Goal: Communication & Community: Answer question/provide support

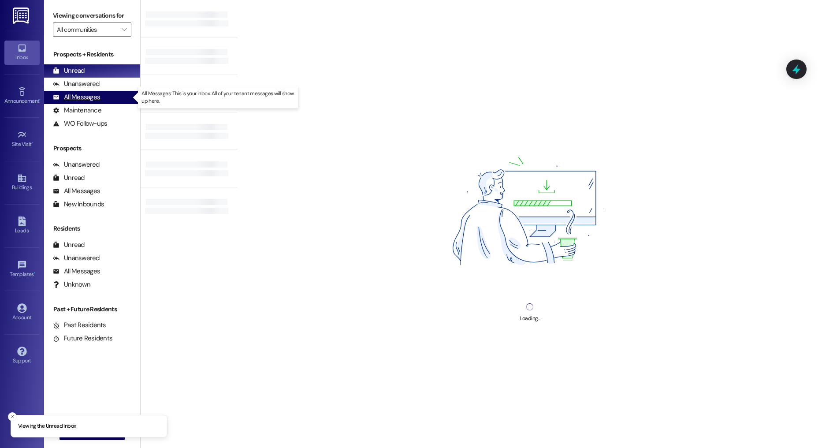
click at [83, 94] on div "All Messages" at bounding box center [76, 97] width 47 height 9
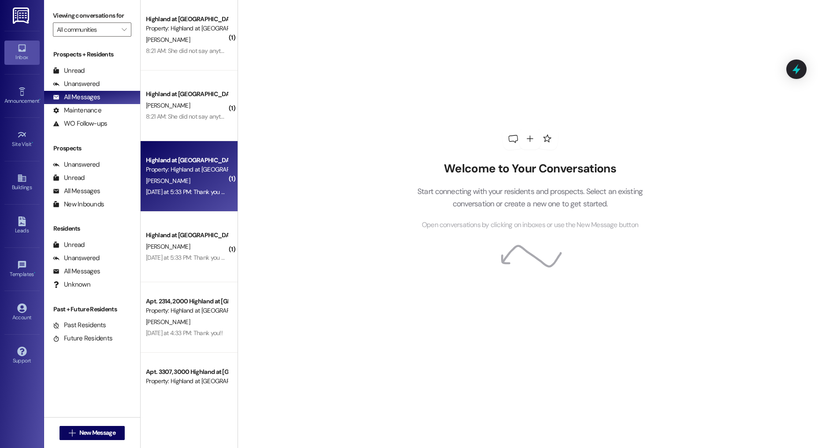
click at [185, 166] on div "Property: Highland at [GEOGRAPHIC_DATA]" at bounding box center [187, 169] width 82 height 9
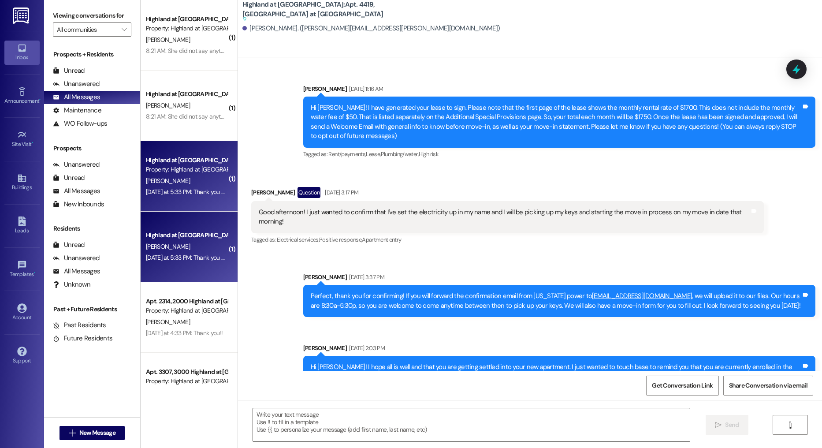
scroll to position [8663, 0]
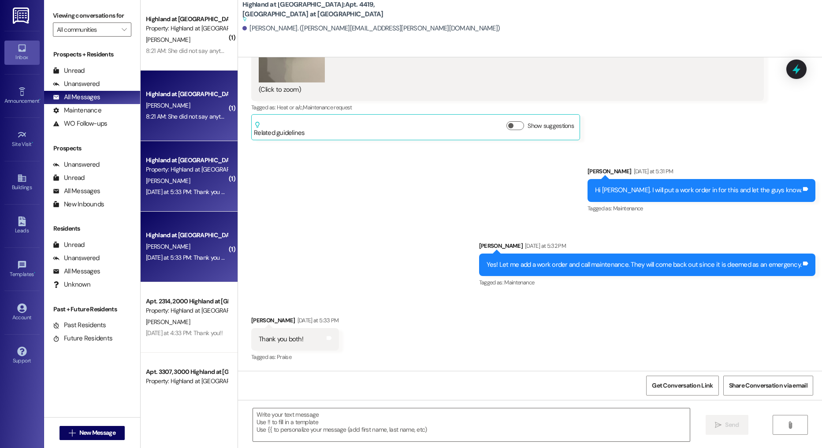
click at [187, 71] on div "Highland at [GEOGRAPHIC_DATA] [PERSON_NAME] 8:21 AM: She did not say anything e…" at bounding box center [189, 106] width 97 height 71
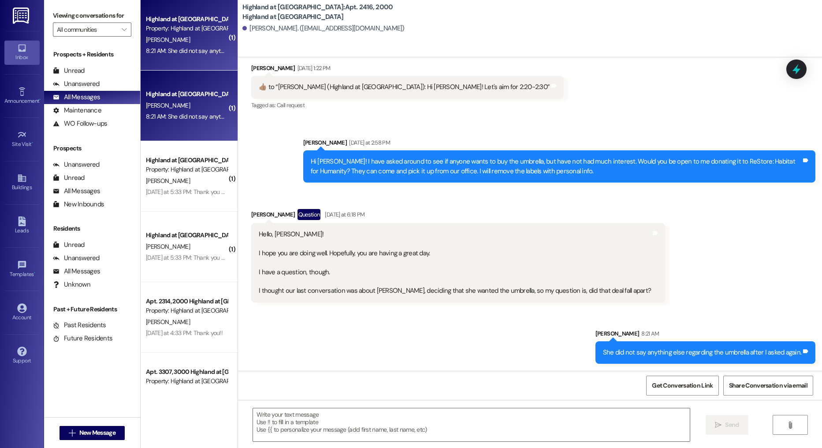
scroll to position [15323, 0]
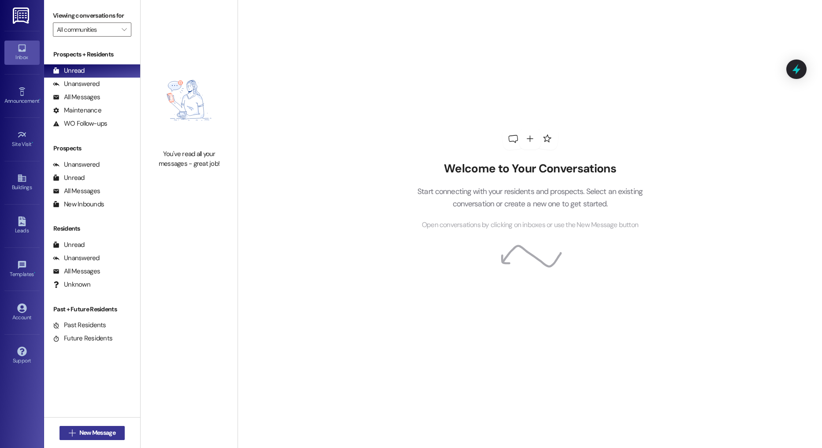
click at [96, 435] on span "New Message" at bounding box center [97, 432] width 36 height 9
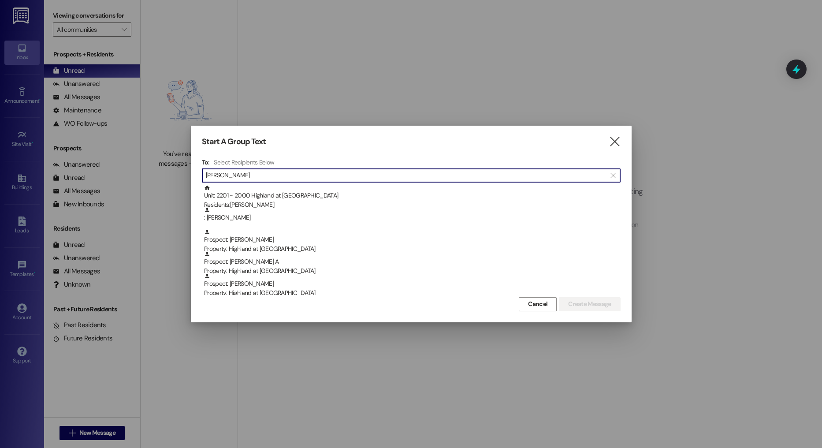
drag, startPoint x: 248, startPoint y: 174, endPoint x: 143, endPoint y: 165, distance: 105.3
click at [143, 165] on div "Start A Group Text  To: Select Recipients Below  [PERSON_NAME] n  Unit: 2201…" at bounding box center [411, 224] width 822 height 448
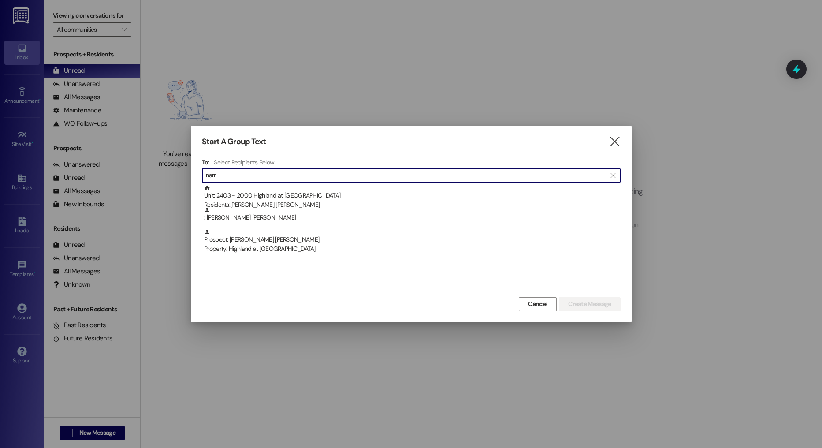
type input "narr"
click at [531, 300] on span "Cancel" at bounding box center [537, 303] width 19 height 9
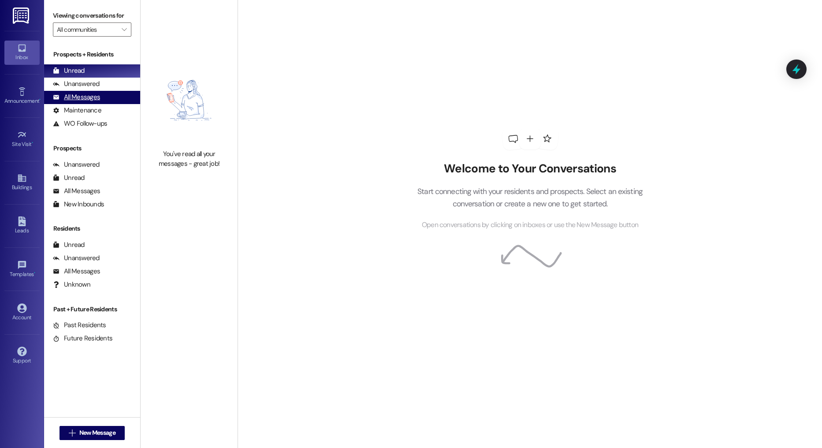
click at [86, 100] on div "All Messages" at bounding box center [76, 97] width 47 height 9
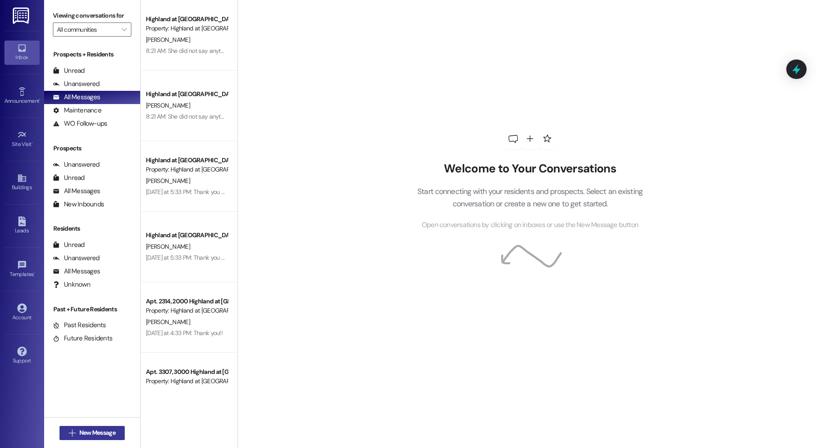
click at [84, 427] on button " New Message" at bounding box center [91, 433] width 65 height 14
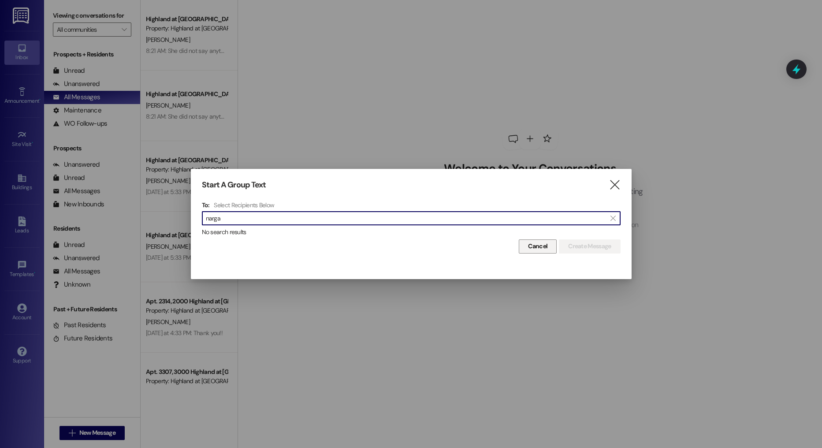
type input "narga"
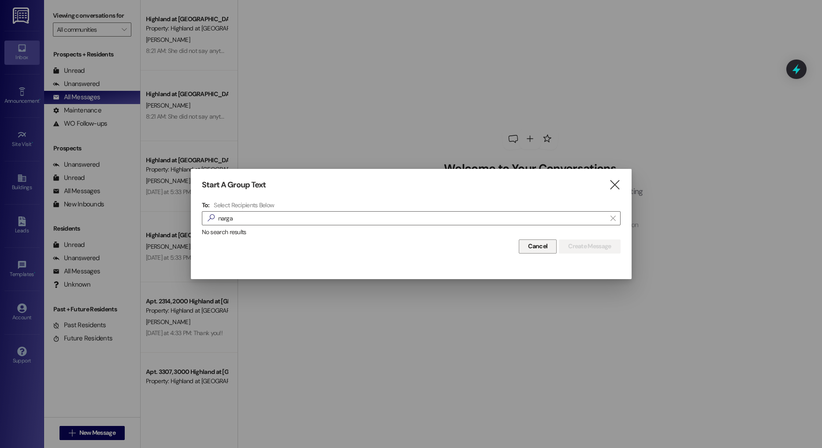
click at [543, 242] on span "Cancel" at bounding box center [537, 246] width 19 height 9
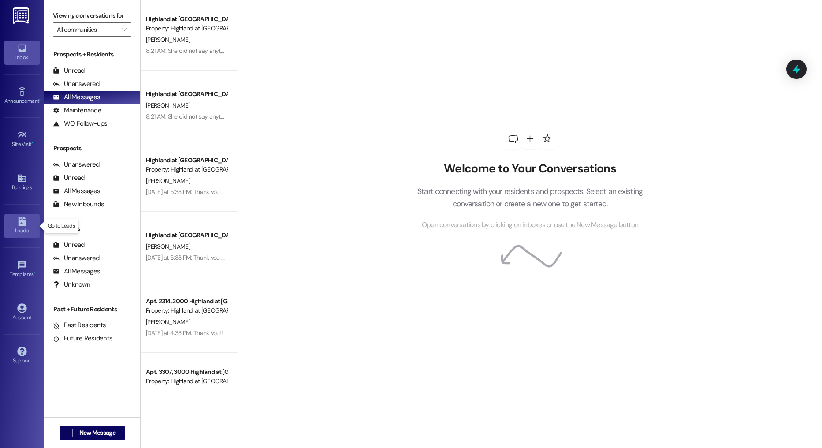
click at [24, 232] on div "Leads" at bounding box center [22, 230] width 44 height 9
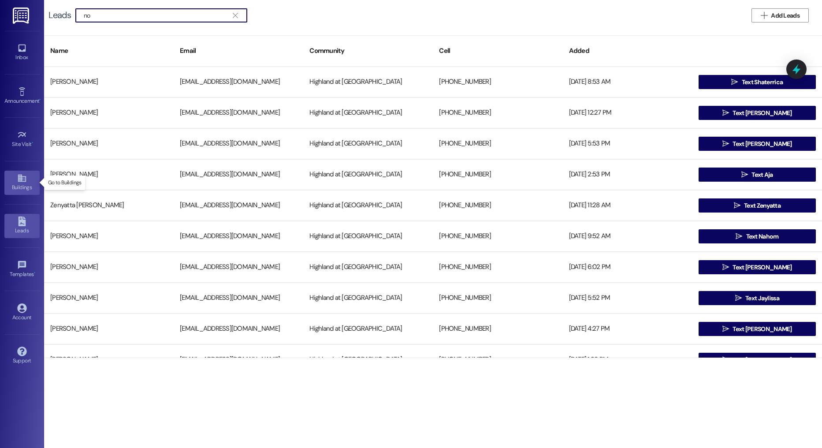
type input "n"
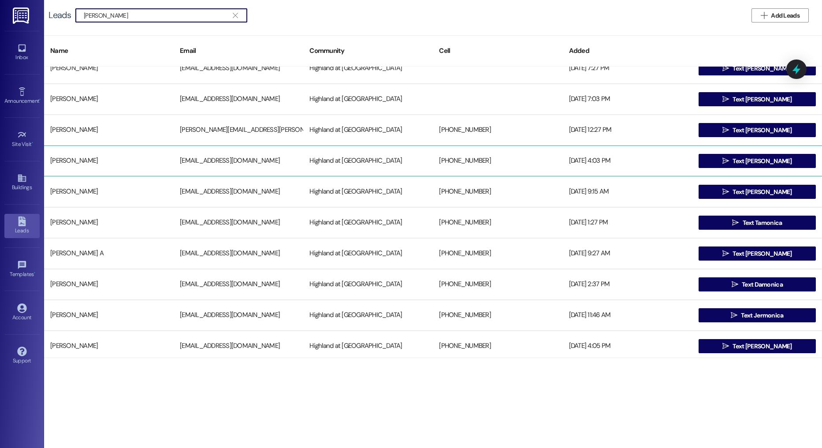
scroll to position [59, 0]
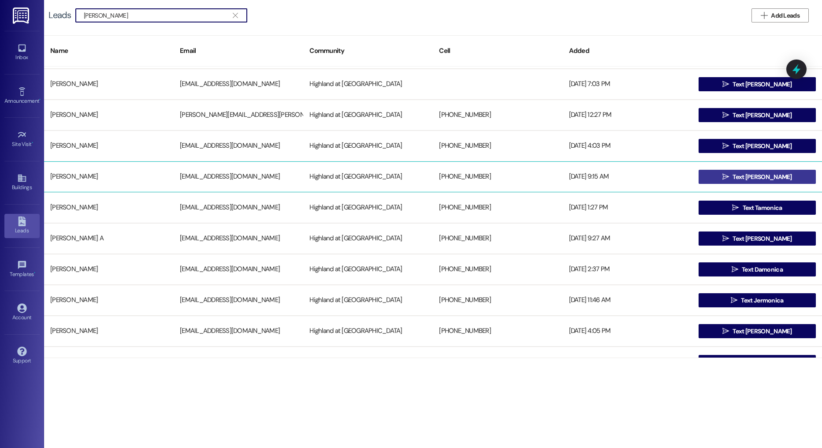
type input "[PERSON_NAME]"
click at [729, 178] on icon "" at bounding box center [725, 176] width 7 height 7
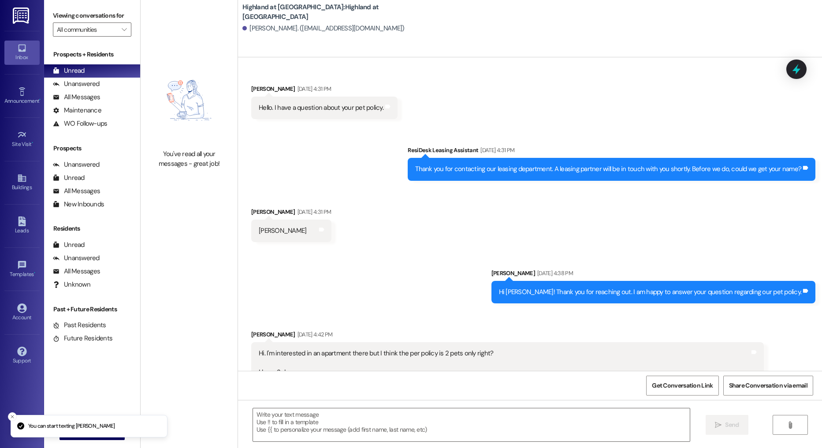
scroll to position [2850, 0]
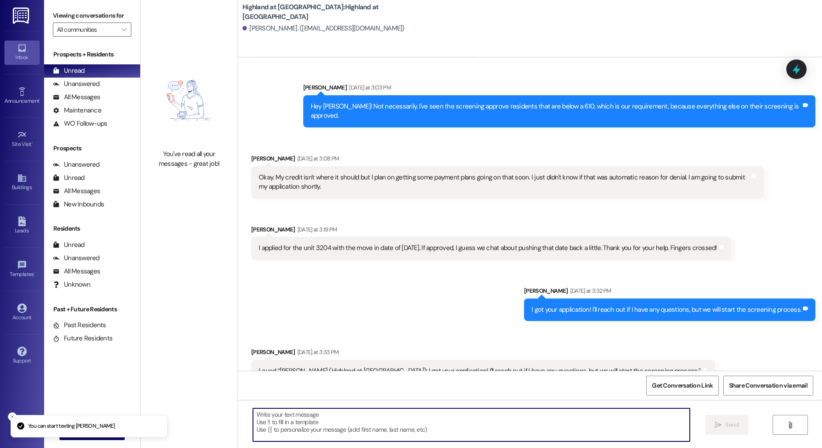
click at [350, 427] on textarea at bounding box center [471, 424] width 437 height 33
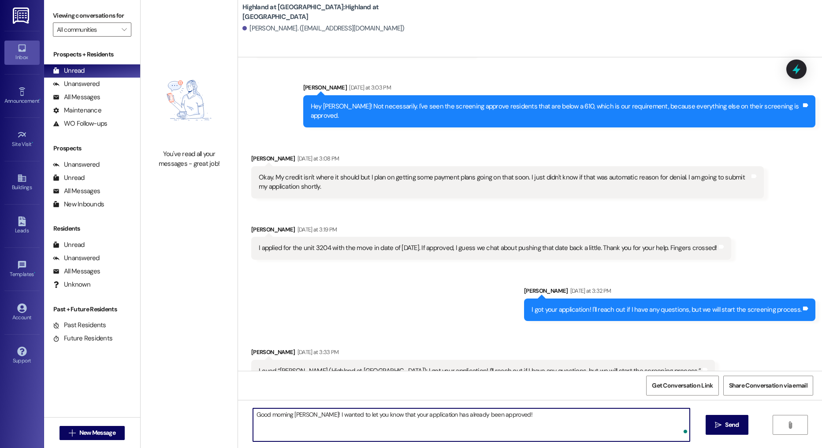
type textarea "Good morning [PERSON_NAME]! I wanted to let you know that your application has …"
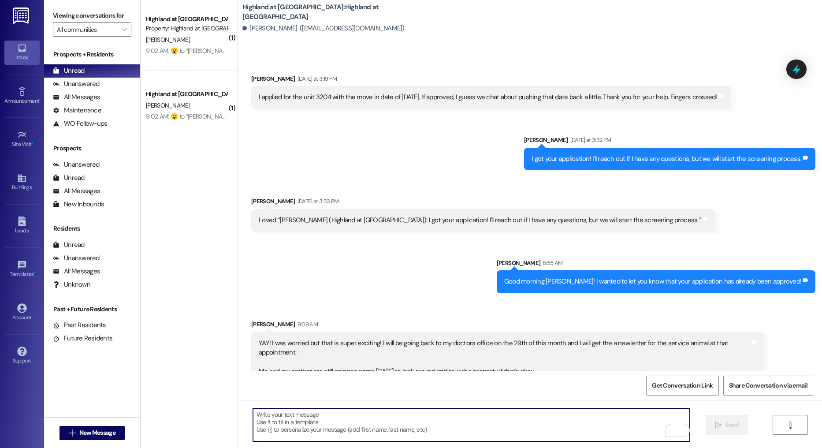
scroll to position [3062, 0]
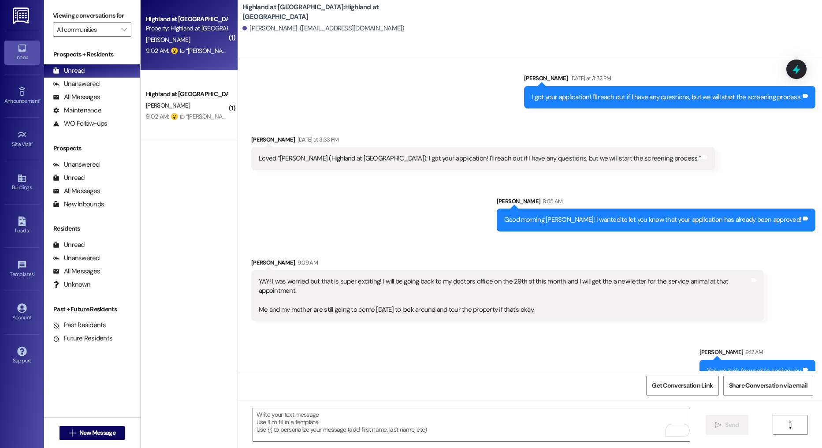
click at [181, 53] on div "9:02 AM:  ​😮​ to “ [PERSON_NAME] (Highland at [GEOGRAPHIC_DATA]): She did not s…" at bounding box center [329, 51] width 366 height 8
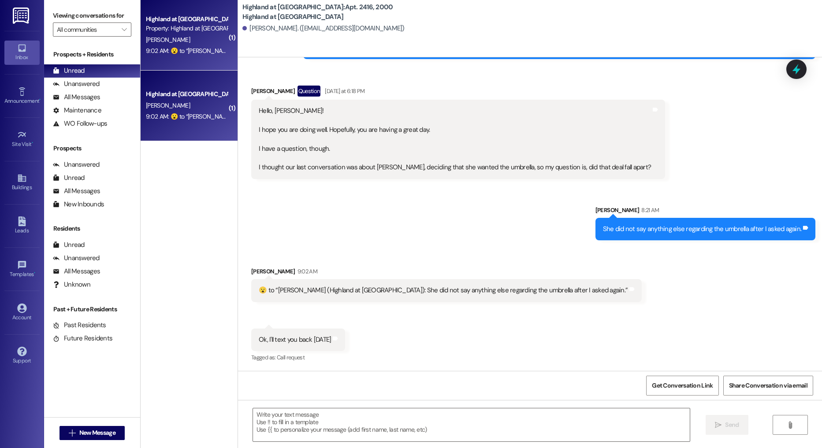
scroll to position [15446, 0]
click at [100, 429] on span "New Message" at bounding box center [97, 432] width 36 height 9
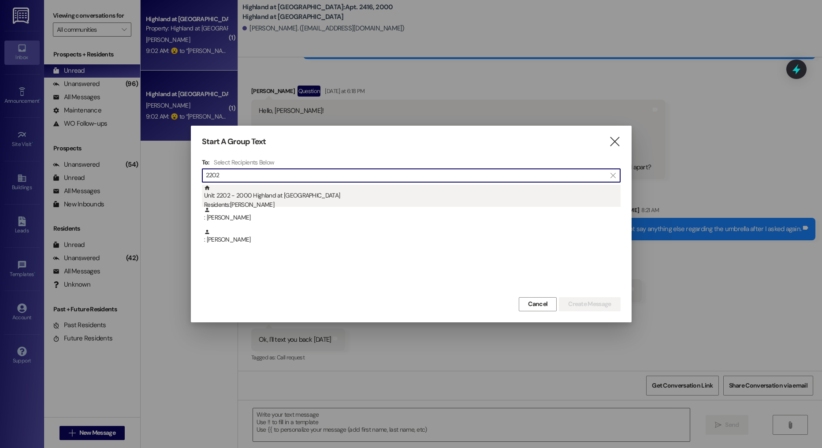
type input "2202"
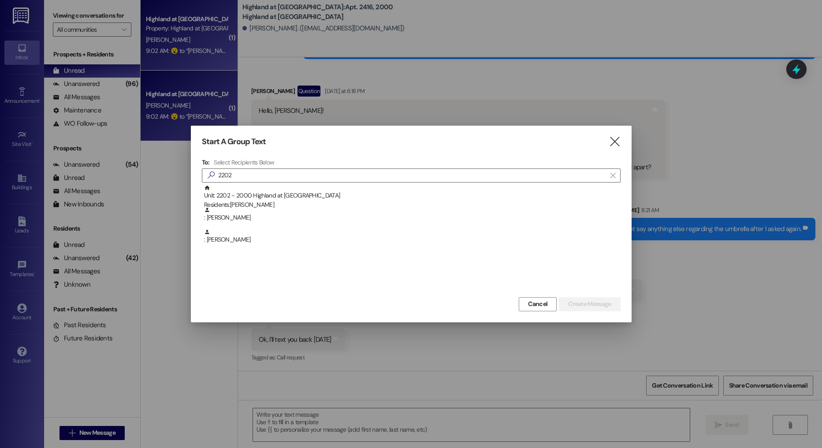
drag, startPoint x: 298, startPoint y: 197, endPoint x: 592, endPoint y: 317, distance: 317.0
click at [298, 197] on div "Unit: 2202 - 2000 Highland at [GEOGRAPHIC_DATA] Residents: [PERSON_NAME]" at bounding box center [412, 197] width 416 height 25
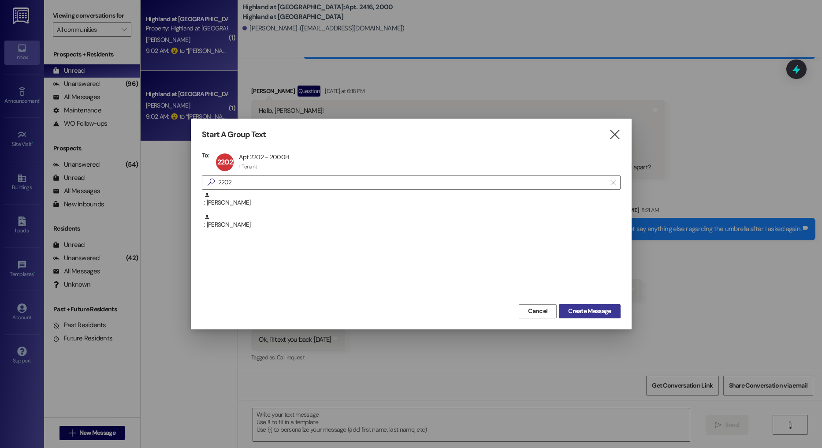
click at [589, 315] on span "Create Message" at bounding box center [589, 310] width 43 height 9
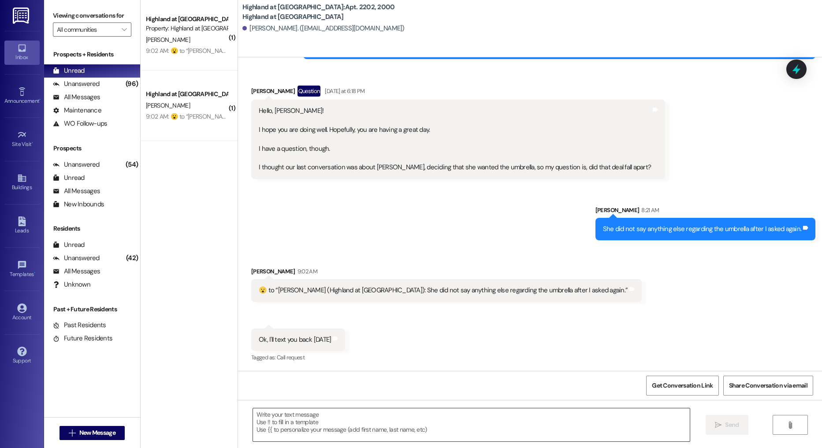
scroll to position [1448, 0]
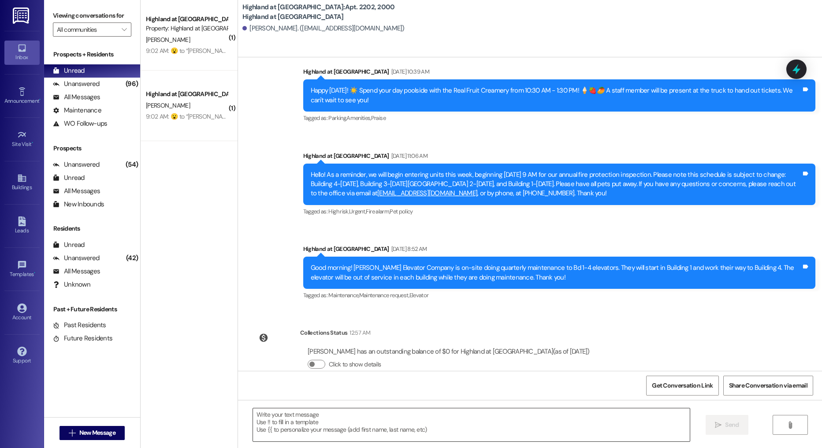
click at [346, 425] on textarea at bounding box center [471, 424] width 437 height 33
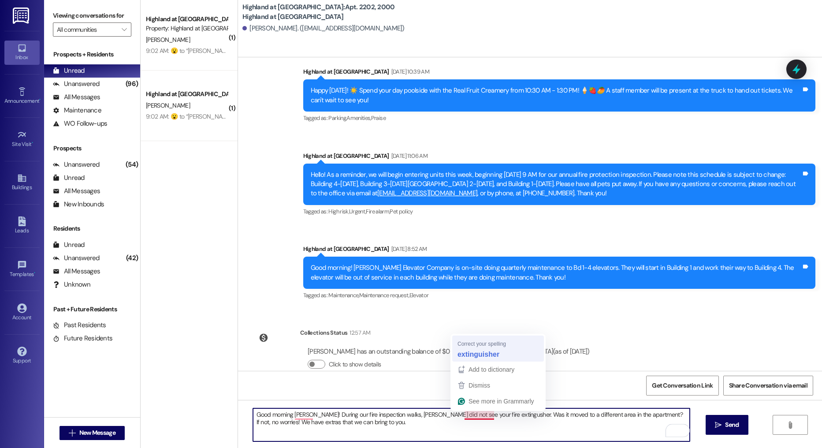
type textarea "Good morning [PERSON_NAME]! During our fire inspection walks, [PERSON_NAME] did…"
click at [411, 420] on textarea "Good morning [PERSON_NAME]! During our fire inspection walks, [PERSON_NAME] did…" at bounding box center [471, 424] width 437 height 33
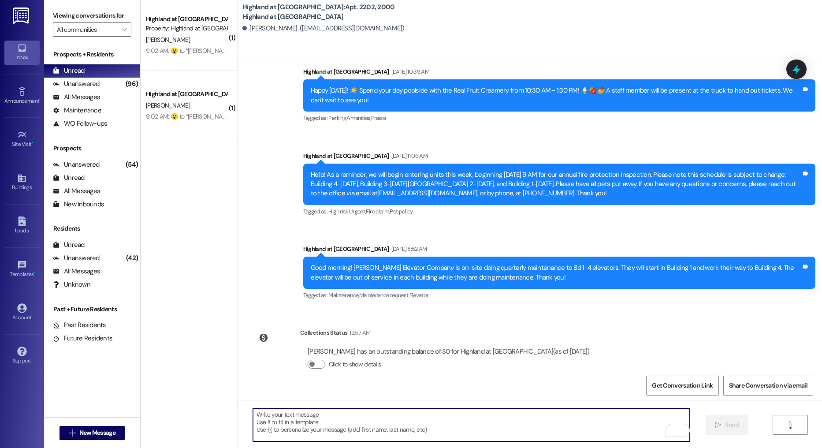
scroll to position [1519, 0]
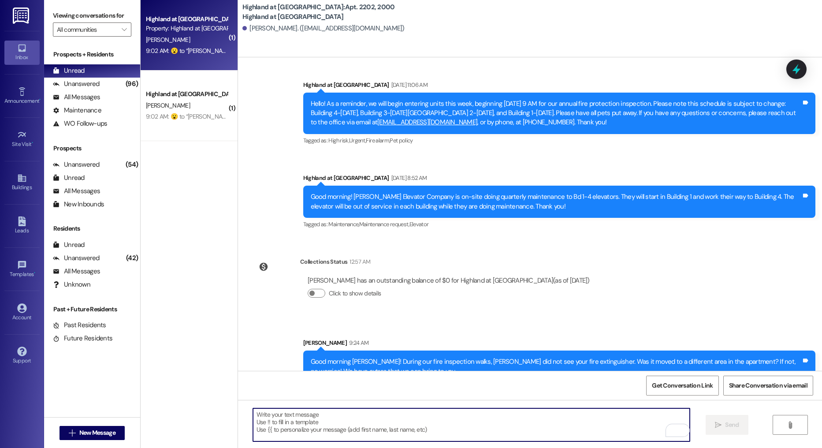
click at [182, 55] on div "9:02 AM:  ​😮​ to “ [PERSON_NAME] (Highland at [GEOGRAPHIC_DATA]): She did not s…" at bounding box center [186, 50] width 83 height 11
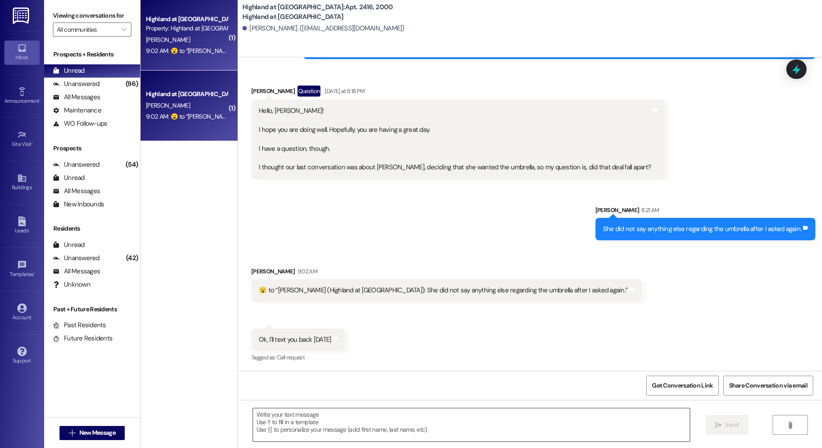
click at [390, 425] on textarea at bounding box center [471, 424] width 437 height 33
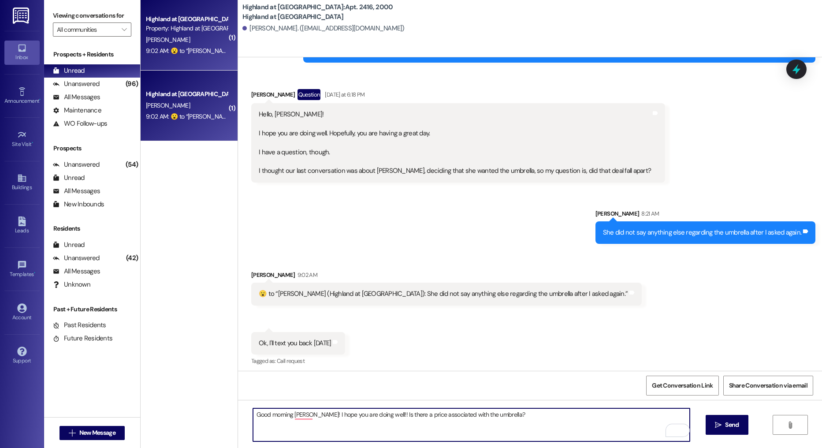
scroll to position [15446, 0]
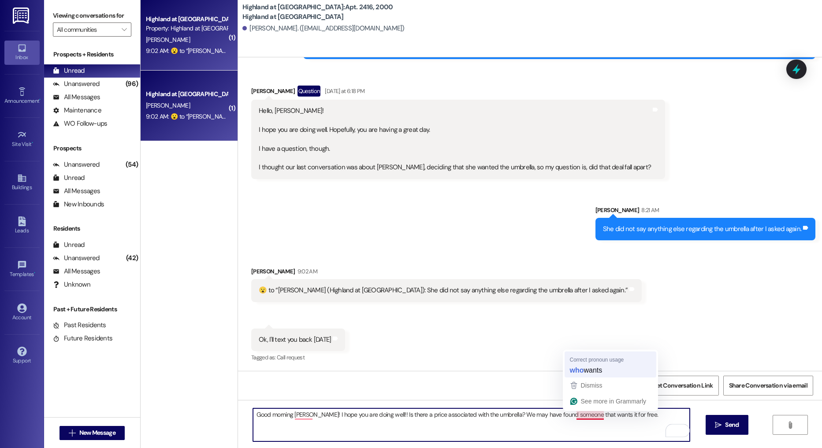
type textarea "Good morning [PERSON_NAME]! I hope you are doing well!! Is there a price associ…"
click at [626, 412] on textarea "Good morning [PERSON_NAME]! I hope you are doing well!! Is there a price associ…" at bounding box center [471, 424] width 437 height 33
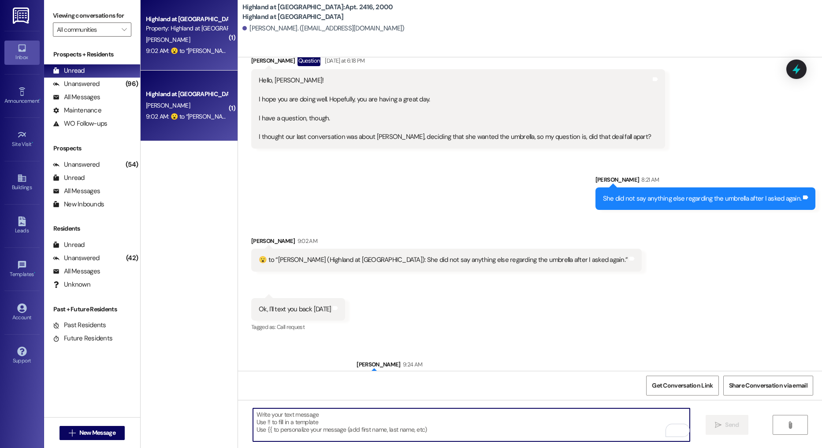
scroll to position [15508, 0]
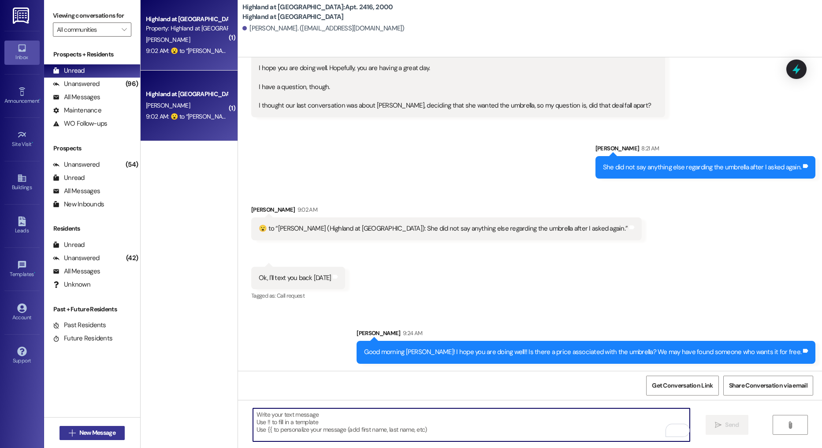
click at [82, 429] on span "New Message" at bounding box center [97, 432] width 36 height 9
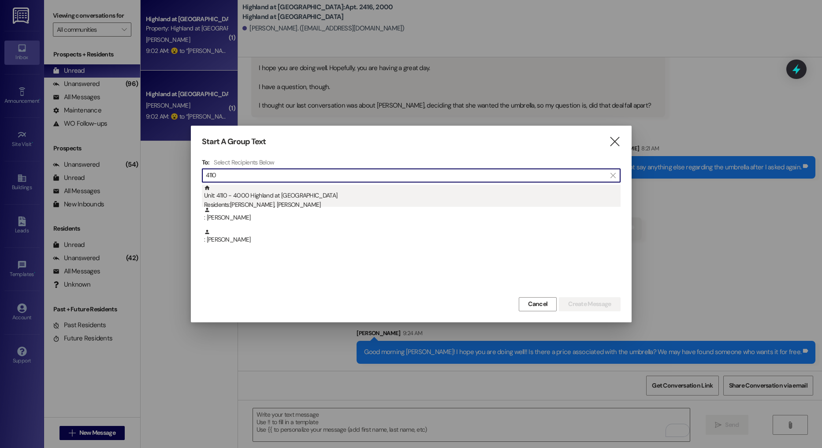
type input "4110"
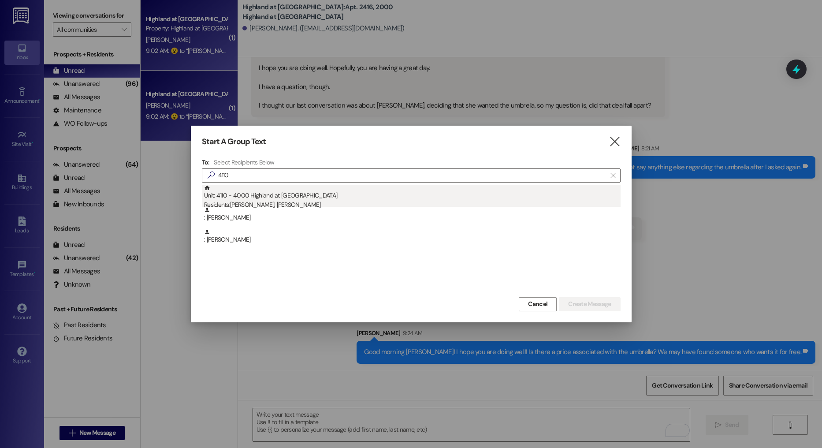
click at [279, 199] on div "Unit: 4110 - 4000 Highland at [GEOGRAPHIC_DATA] Residents: [PERSON_NAME], [PERS…" at bounding box center [412, 197] width 416 height 25
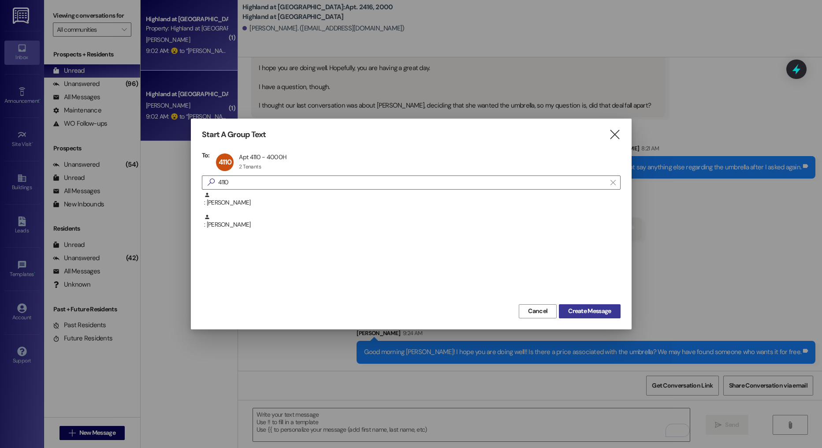
click at [572, 314] on span "Create Message" at bounding box center [589, 310] width 43 height 9
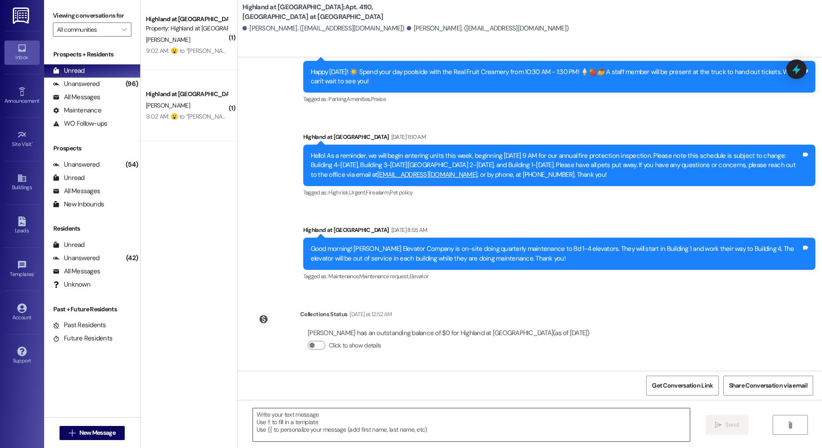
scroll to position [782, 0]
click at [298, 424] on textarea at bounding box center [471, 424] width 437 height 33
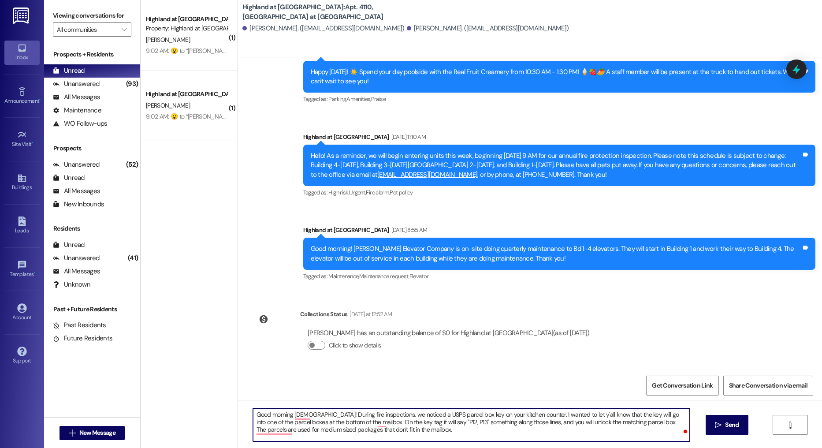
click at [498, 435] on textarea "Good morning [DEMOGRAPHIC_DATA]! During fire inspections, we noticed a USPS par…" at bounding box center [471, 424] width 437 height 33
click at [408, 433] on textarea "Good morning [DEMOGRAPHIC_DATA]! During fire inspections, we noticed a USPS par…" at bounding box center [471, 424] width 437 height 33
click at [420, 432] on textarea "Good morning [DEMOGRAPHIC_DATA]! During fire inspections, we noticed a USPS par…" at bounding box center [471, 424] width 437 height 33
type textarea "Good morning [DEMOGRAPHIC_DATA]! During fire inspections, we noticed a USPS par…"
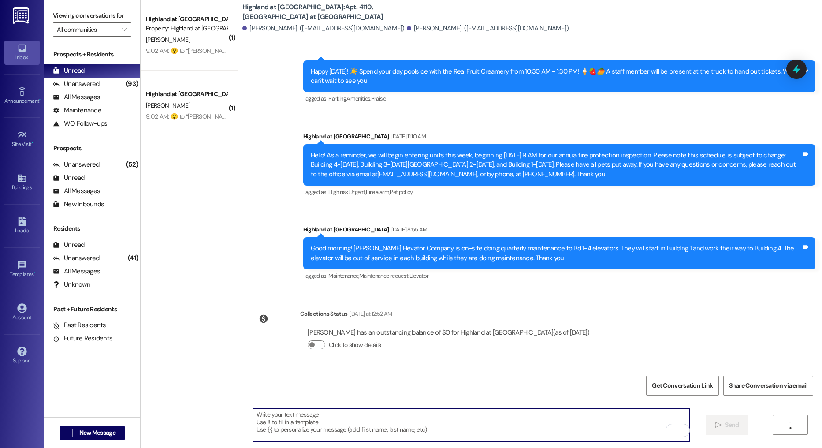
scroll to position [862, 0]
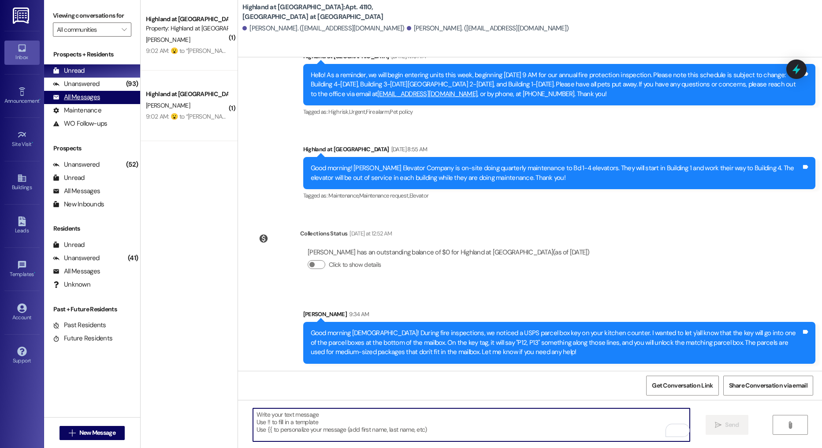
click at [102, 91] on div "All Messages (undefined)" at bounding box center [92, 97] width 96 height 13
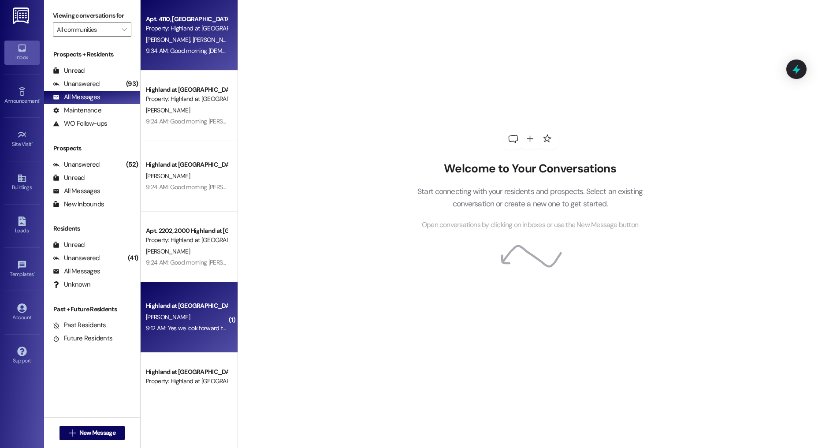
click at [183, 306] on div "Highland at [GEOGRAPHIC_DATA]" at bounding box center [187, 305] width 82 height 9
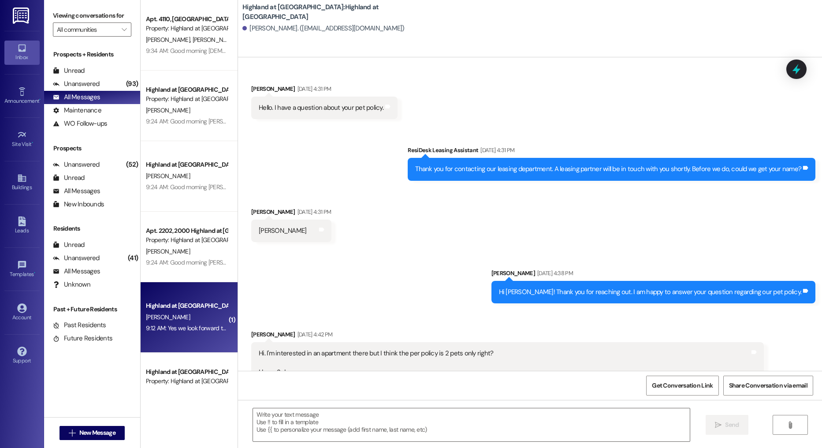
scroll to position [3075, 0]
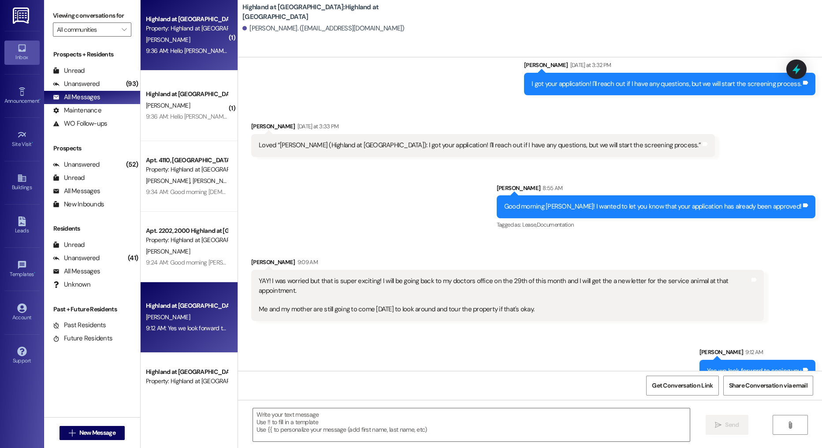
click at [186, 10] on div "Highland at Spring Hill Prospect Property: Highland at Spring Hill D. Lockett 9…" at bounding box center [189, 35] width 97 height 71
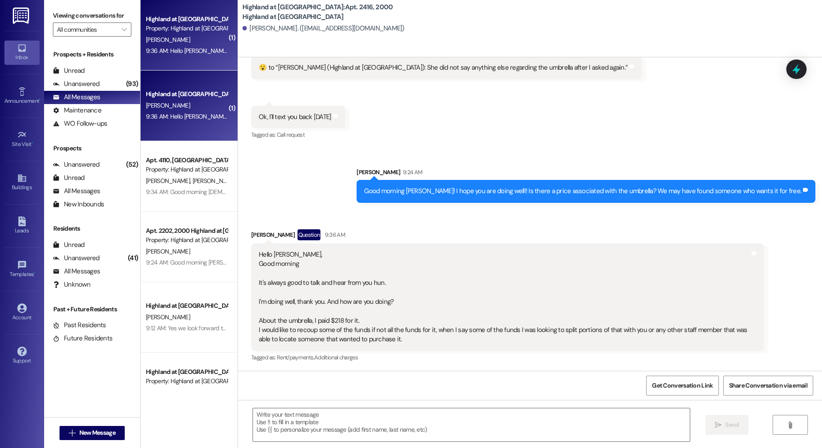
scroll to position [15669, 0]
click at [315, 431] on textarea at bounding box center [471, 424] width 437 height 33
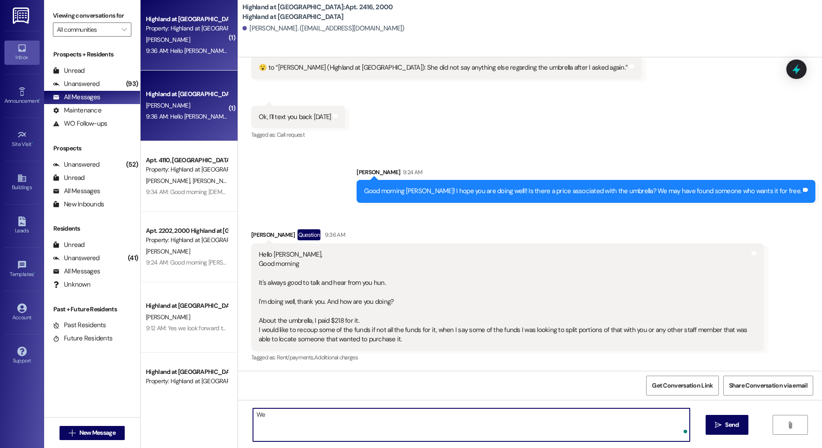
type textarea "W"
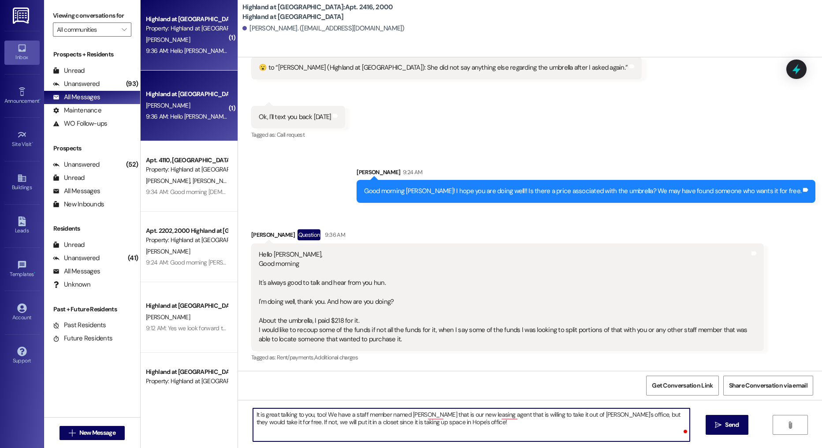
type textarea "It is great talking to you, too! We have a staff member named Annie that is our…"
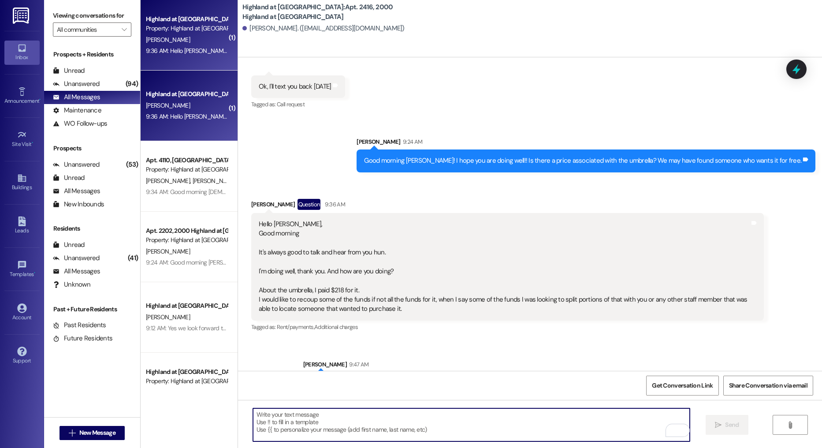
scroll to position [15740, 0]
